Goal: Find contact information: Find contact information

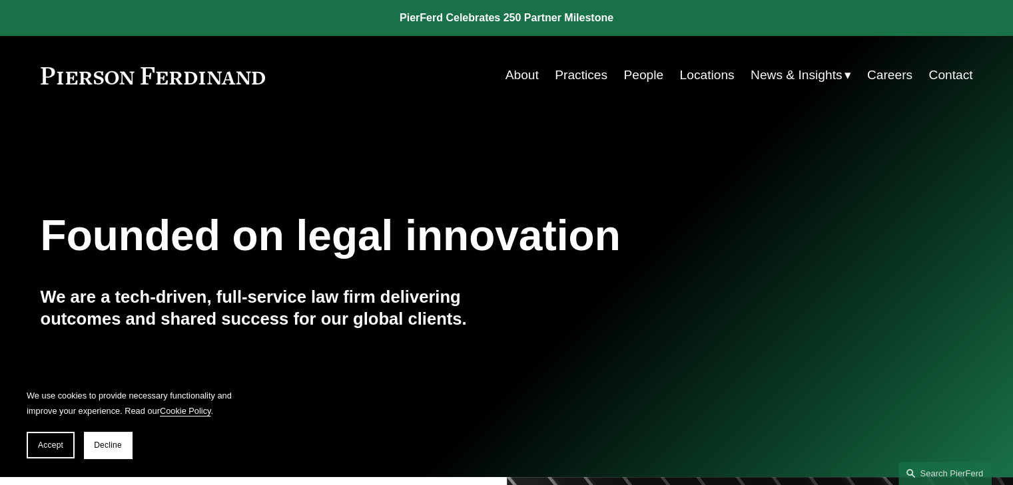
click at [532, 70] on link "About" at bounding box center [521, 75] width 33 height 25
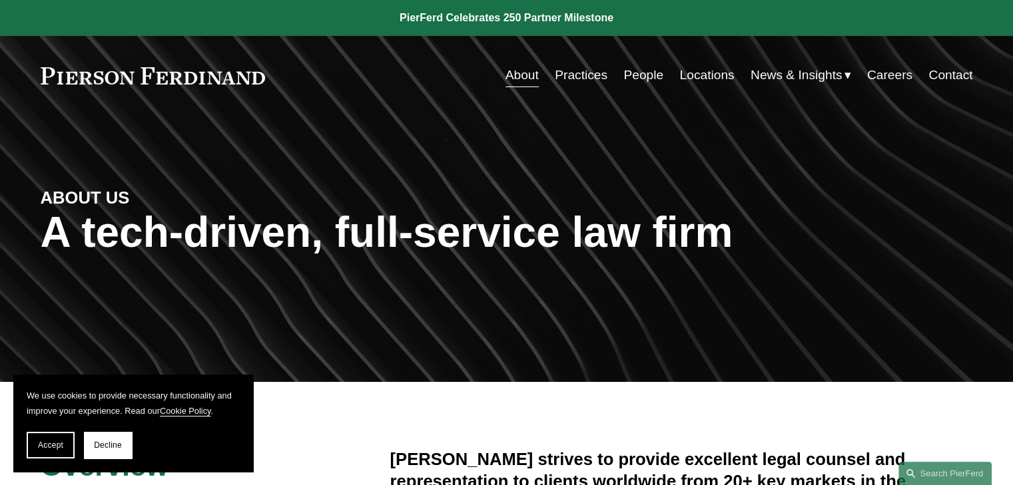
click at [577, 78] on link "Practices" at bounding box center [581, 75] width 53 height 25
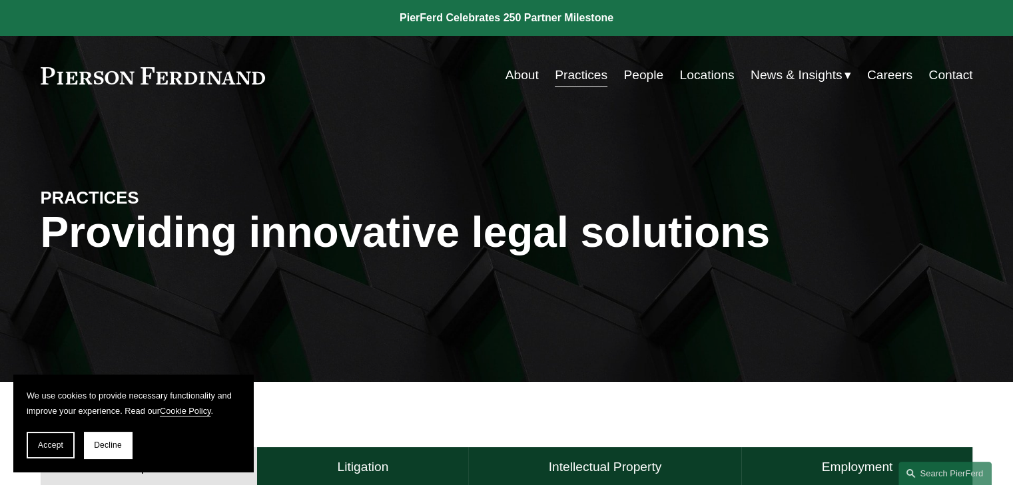
click at [690, 73] on link "Locations" at bounding box center [706, 75] width 55 height 25
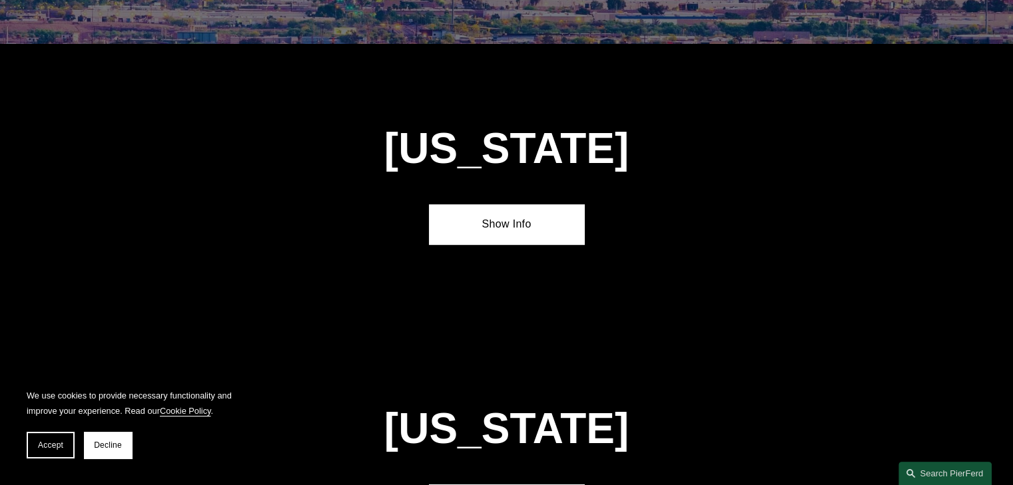
scroll to position [817, 0]
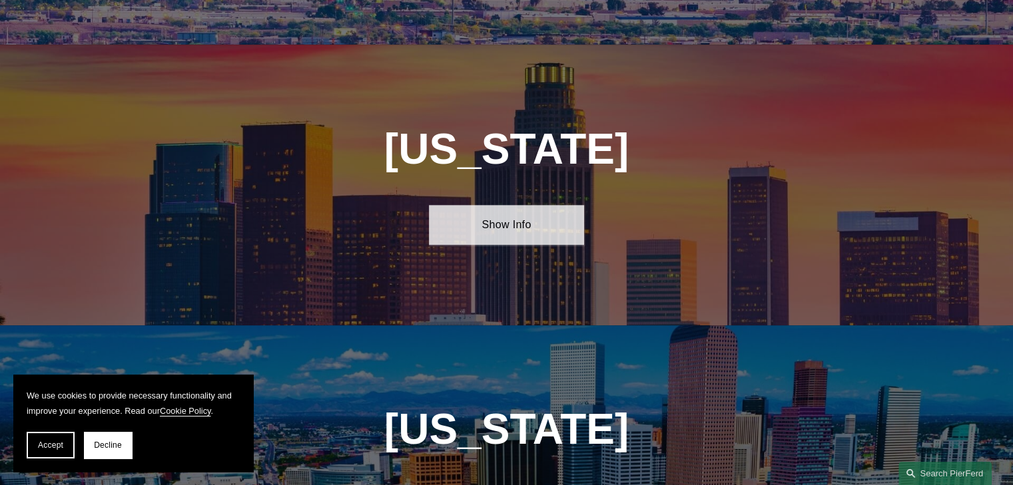
click at [530, 224] on link "Show Info" at bounding box center [506, 225] width 155 height 40
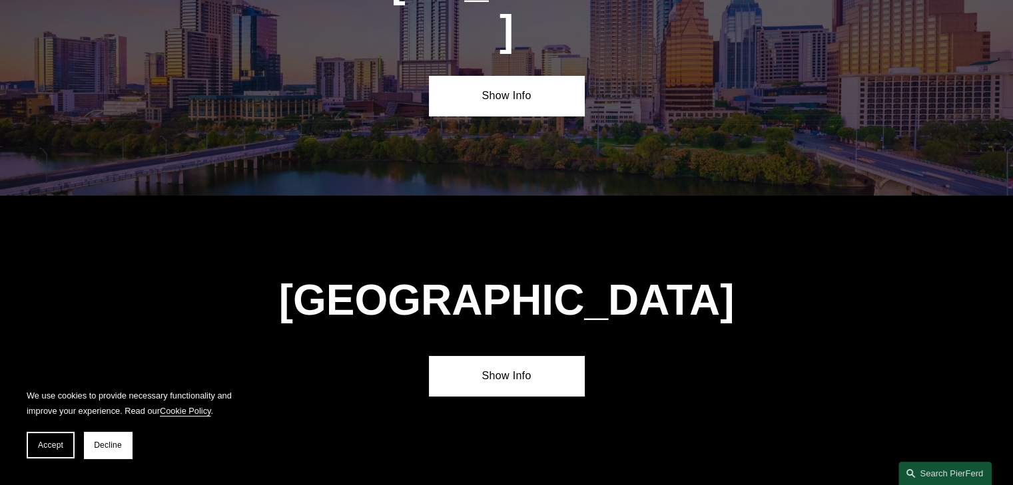
scroll to position [4970, 0]
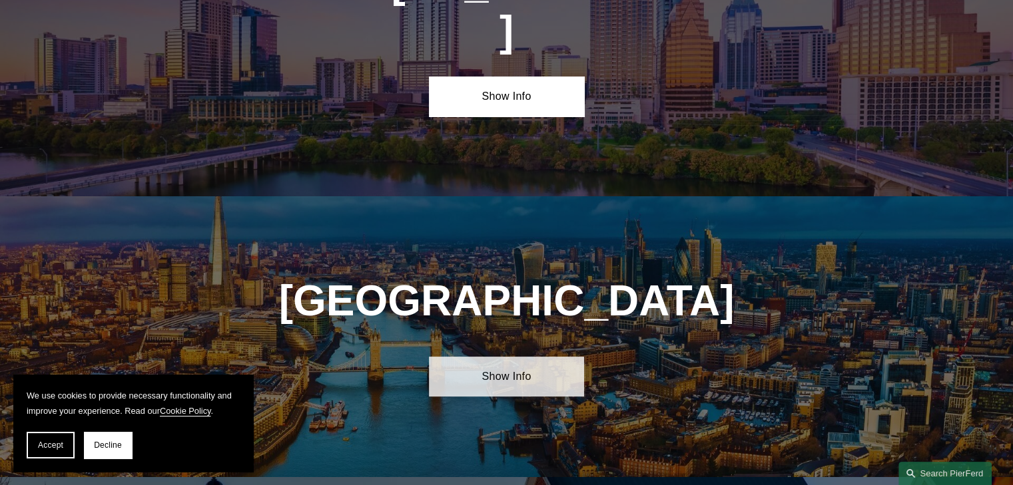
click at [546, 357] on link "Show Info" at bounding box center [506, 377] width 155 height 40
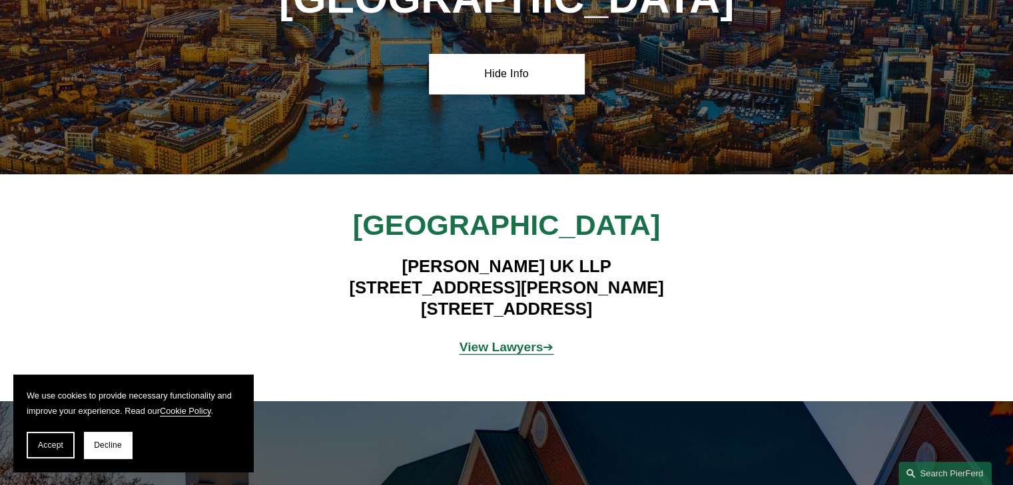
scroll to position [5272, 0]
